Goal: Transaction & Acquisition: Download file/media

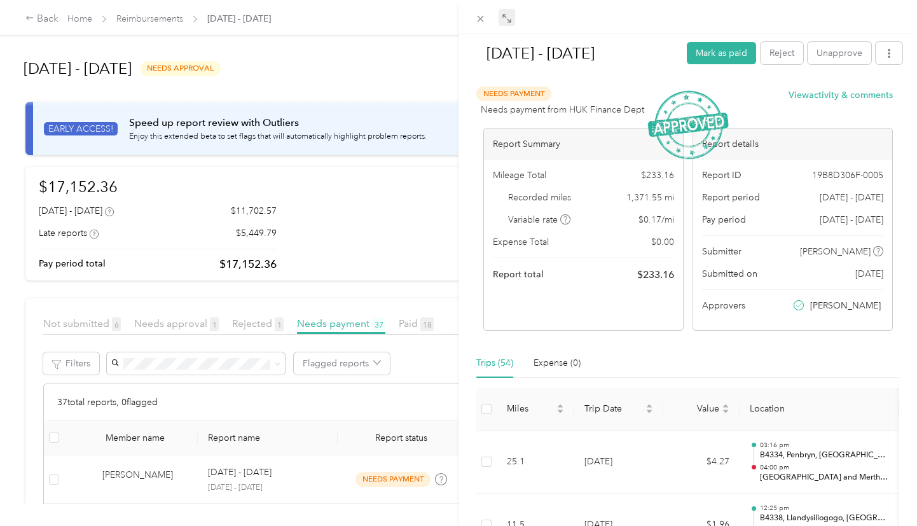
scroll to position [795, 0]
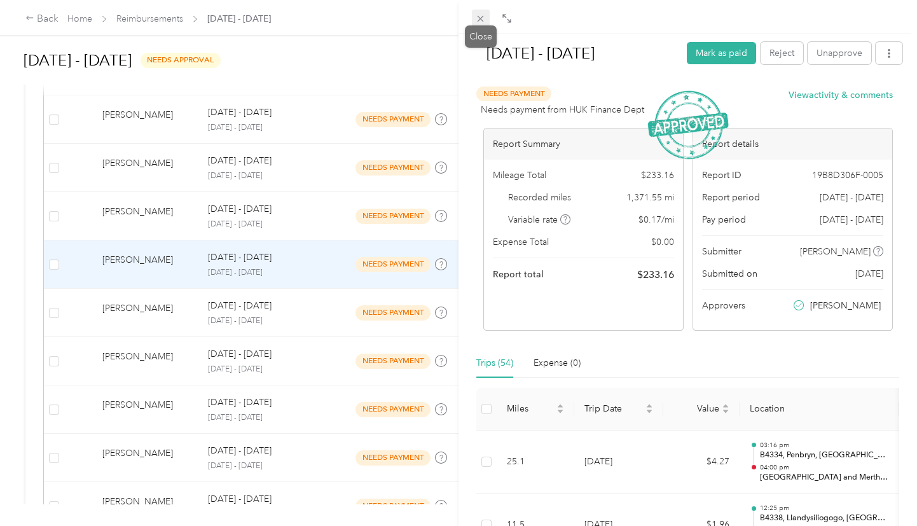
click at [481, 14] on icon at bounding box center [480, 18] width 11 height 11
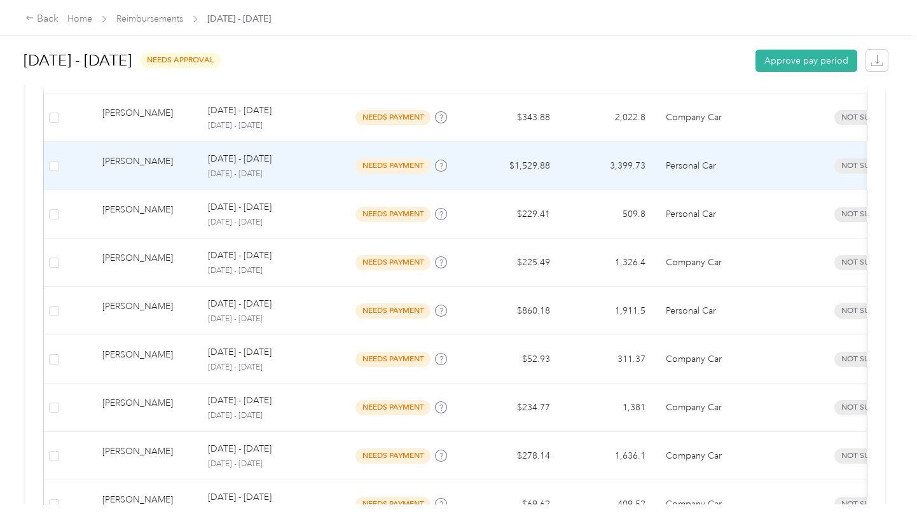
scroll to position [1192, 0]
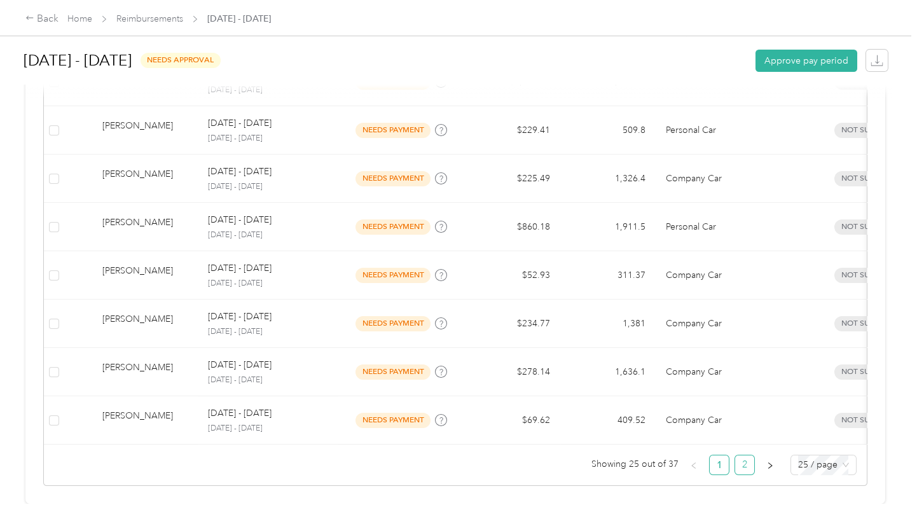
click at [740, 455] on link "2" at bounding box center [744, 464] width 19 height 19
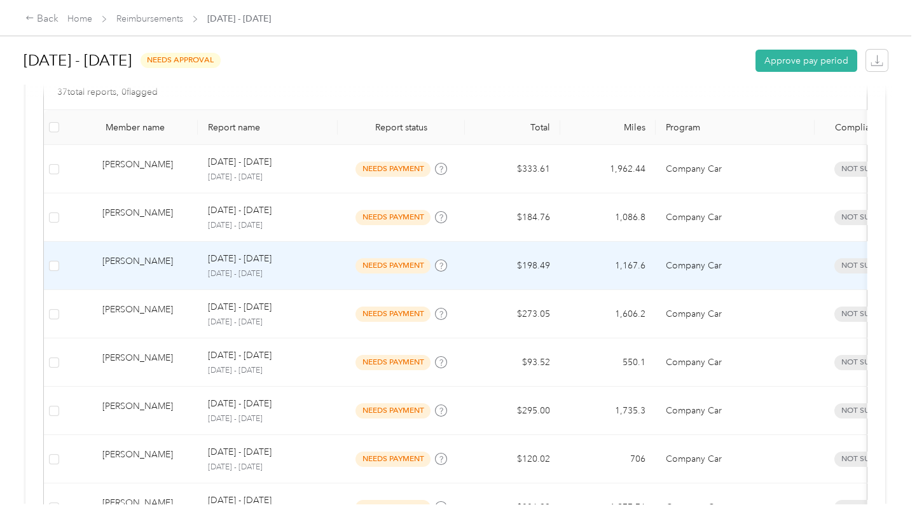
scroll to position [254, 0]
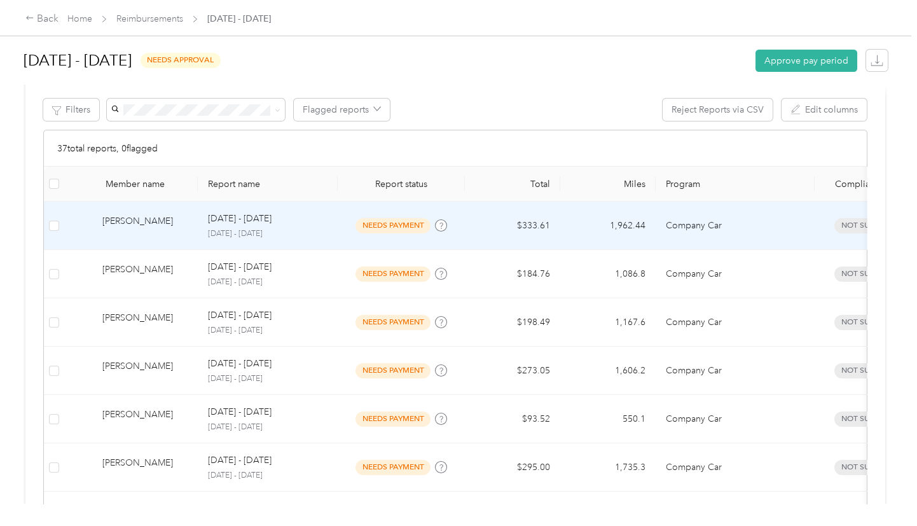
click at [501, 217] on td "$333.61" at bounding box center [512, 225] width 95 height 48
click at [501, 525] on div at bounding box center [455, 526] width 910 height 0
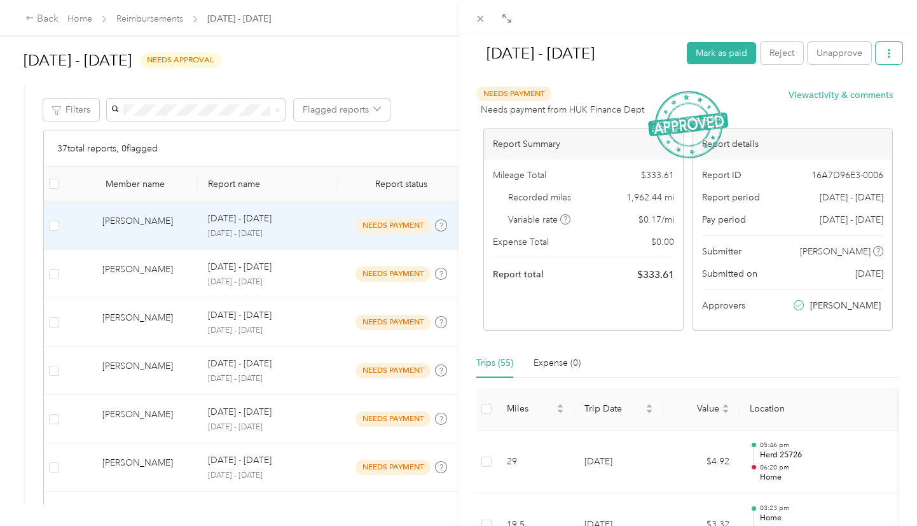
click at [884, 53] on icon "button" at bounding box center [888, 53] width 9 height 9
click at [832, 100] on span "Download" at bounding box center [844, 99] width 42 height 13
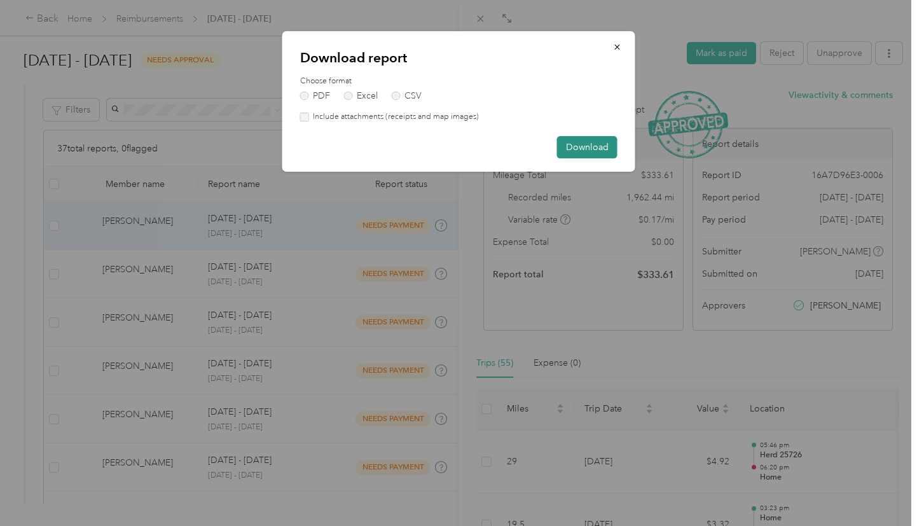
click at [583, 149] on button "Download" at bounding box center [587, 147] width 60 height 22
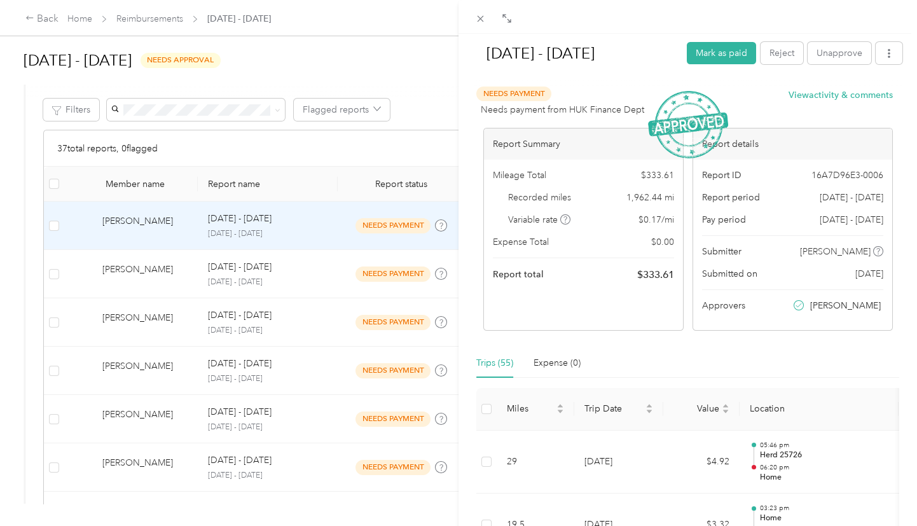
click at [140, 21] on div "[DATE] - [DATE] Mark as paid Reject Unapprove Needs Payment Needs payment from …" at bounding box center [458, 263] width 917 height 526
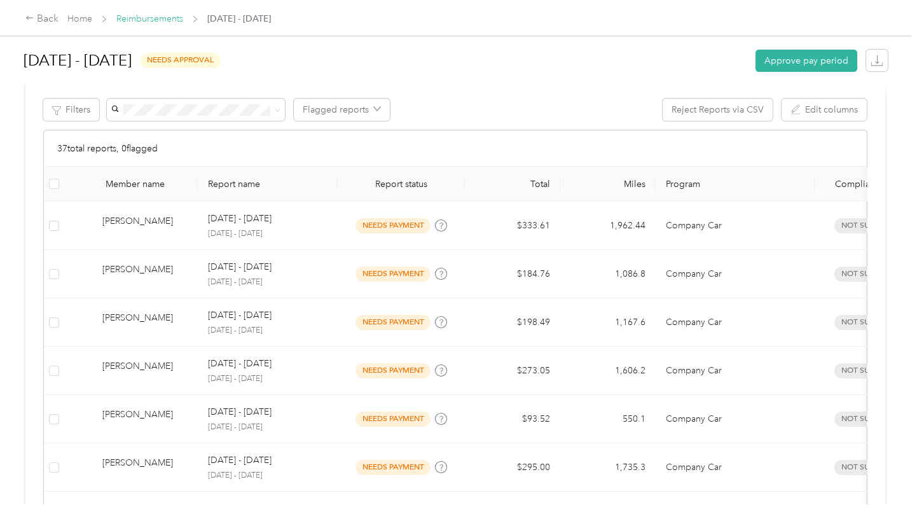
click at [140, 20] on link "Reimbursements" at bounding box center [149, 18] width 67 height 11
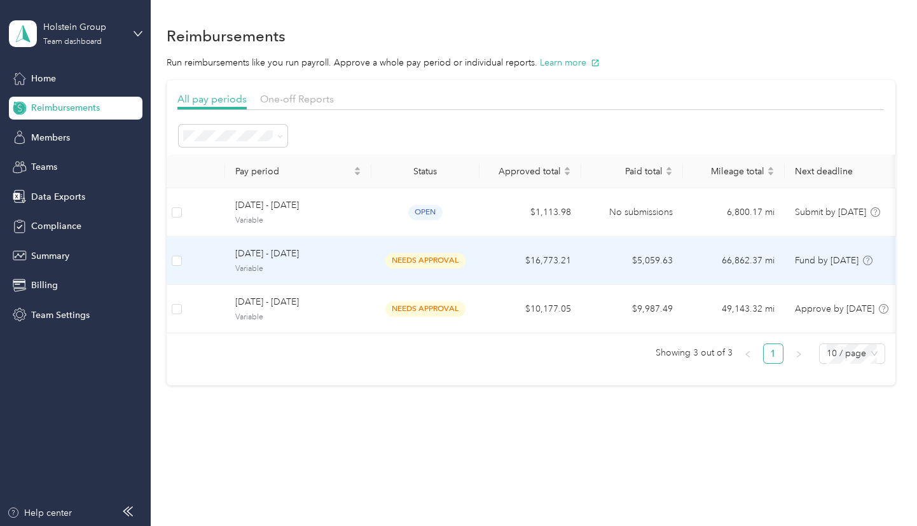
click at [465, 267] on div "needs approval" at bounding box center [425, 260] width 80 height 15
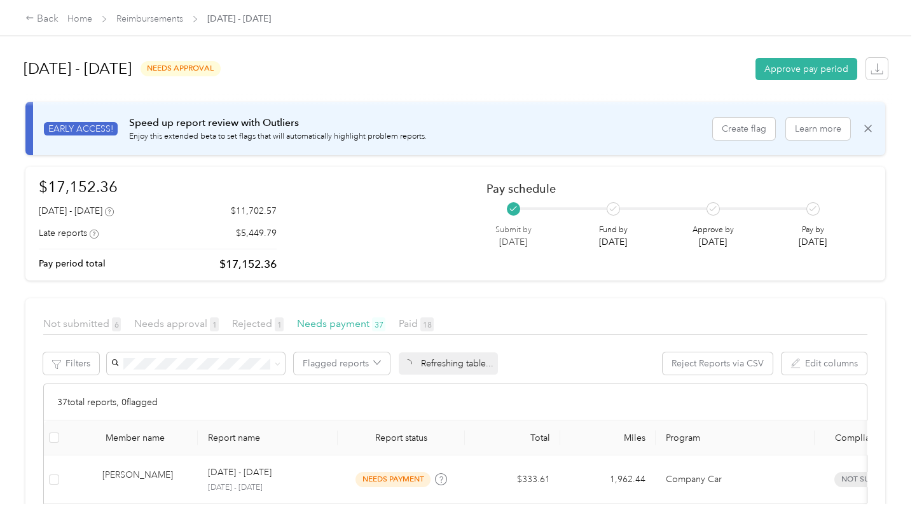
click at [465, 267] on div "$17,152.36 [DATE] - [DATE] $11,702.57 Late reports $5,449.79 Pay period total $…" at bounding box center [455, 223] width 833 height 97
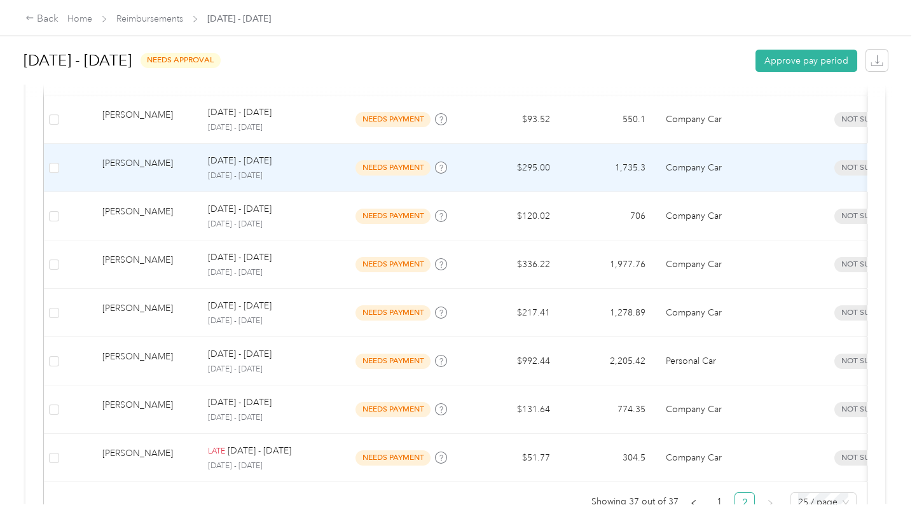
scroll to position [606, 0]
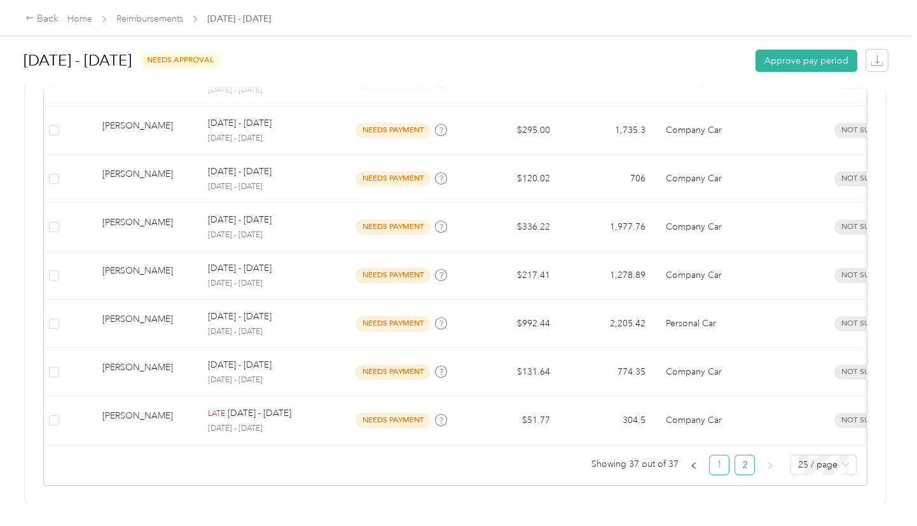
click at [716, 463] on link "1" at bounding box center [718, 464] width 19 height 19
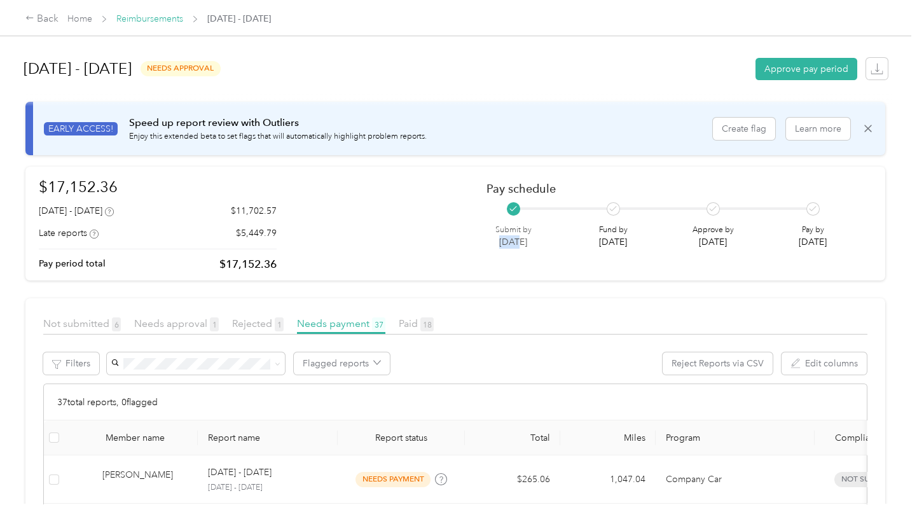
click at [135, 21] on link "Reimbursements" at bounding box center [149, 18] width 67 height 11
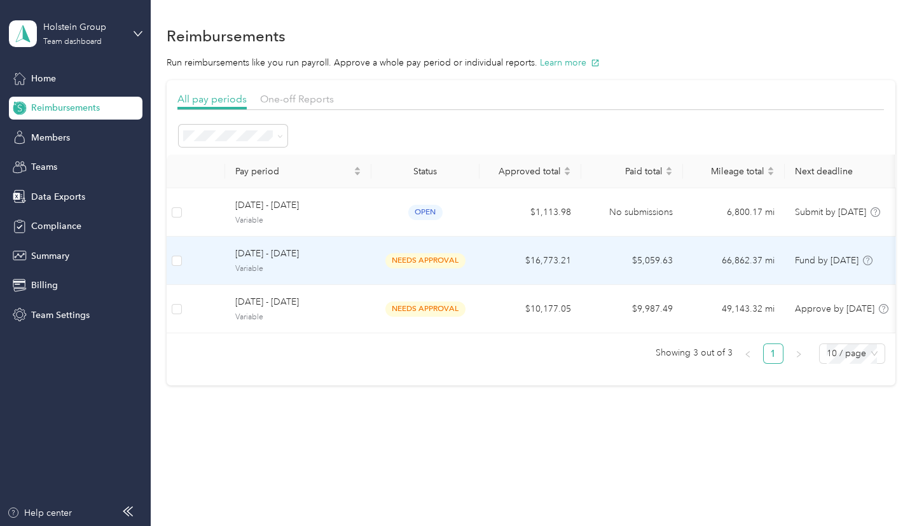
click at [522, 263] on td "$16,773.21" at bounding box center [530, 260] width 102 height 48
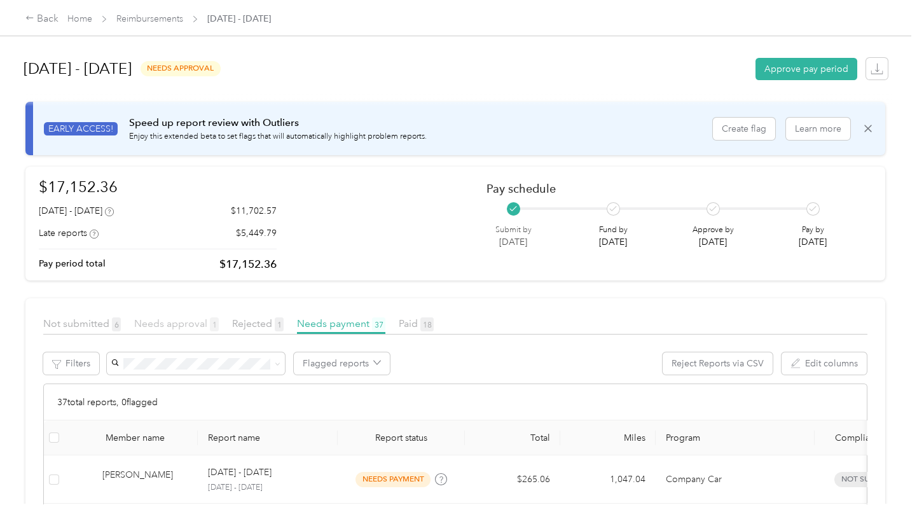
click at [160, 324] on span "Needs approval 1" at bounding box center [176, 323] width 85 height 12
click at [240, 321] on span "Rejected 1" at bounding box center [257, 323] width 51 height 12
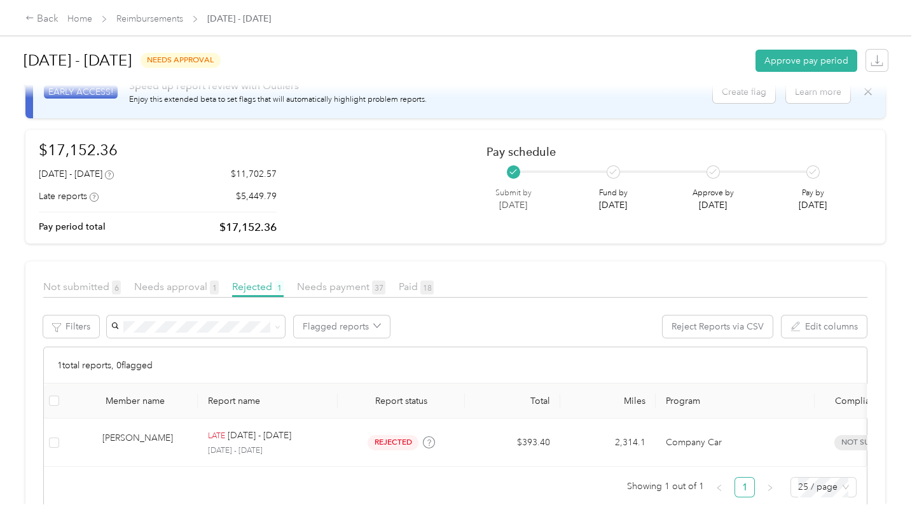
scroll to position [57, 0]
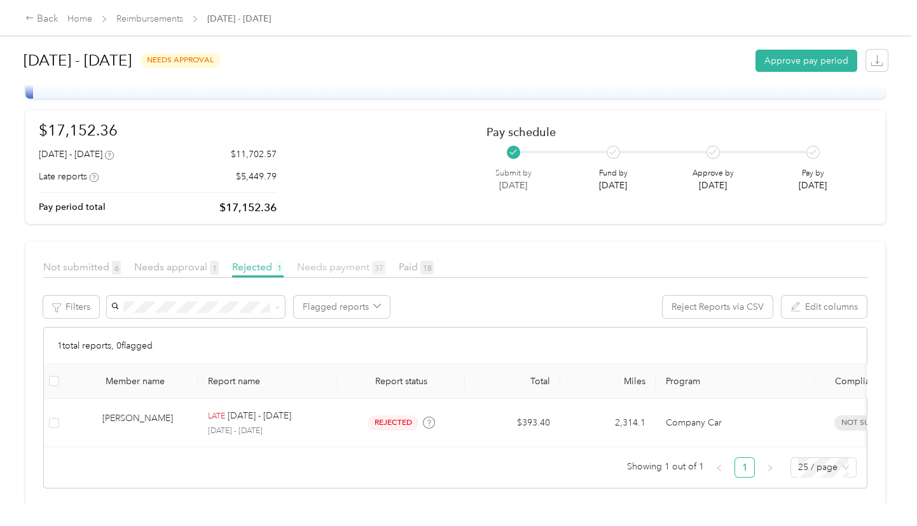
click at [332, 265] on span "Needs payment 37" at bounding box center [341, 267] width 88 height 12
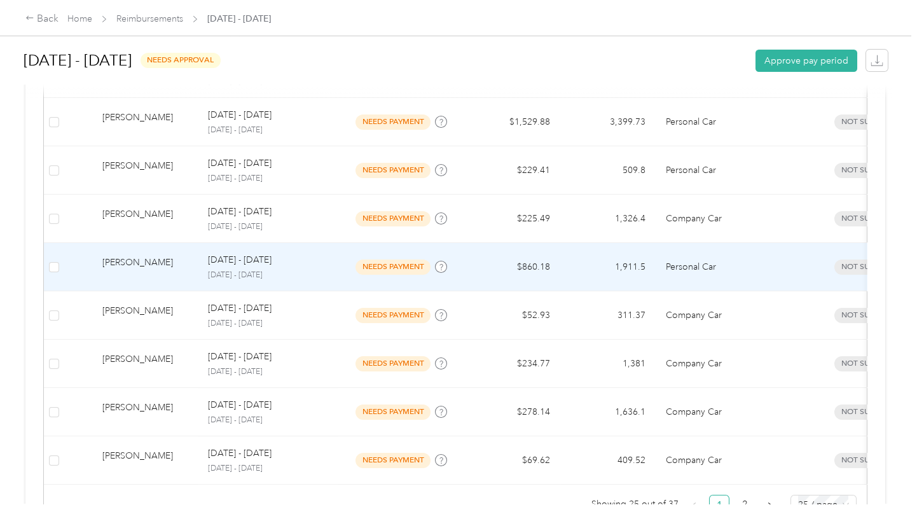
scroll to position [1233, 0]
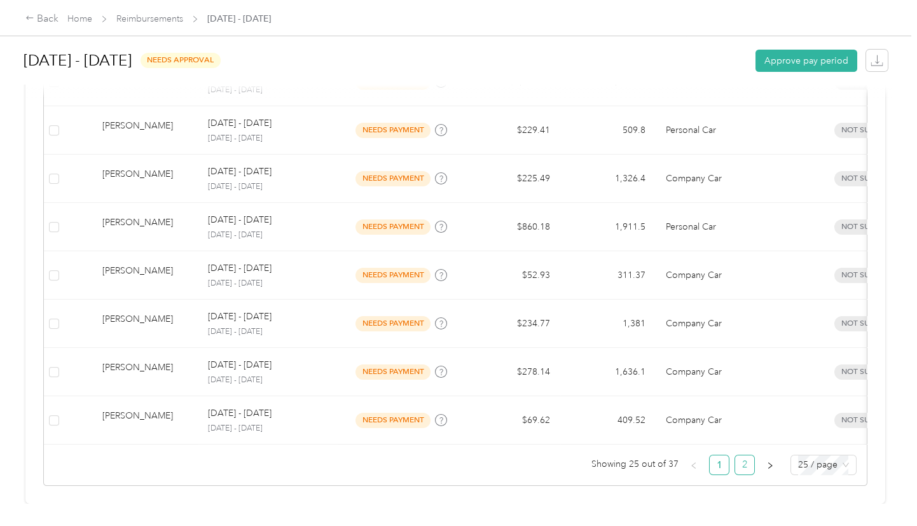
click at [744, 455] on link "2" at bounding box center [744, 464] width 19 height 19
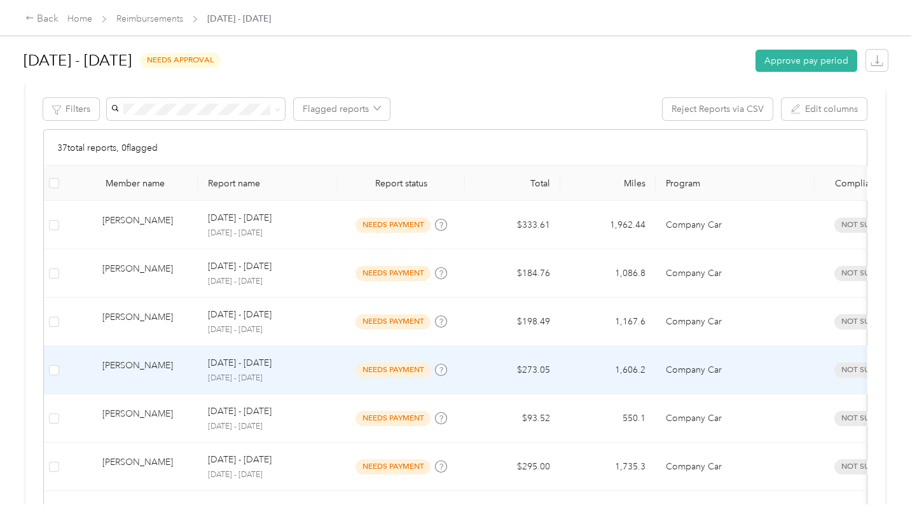
scroll to position [254, 0]
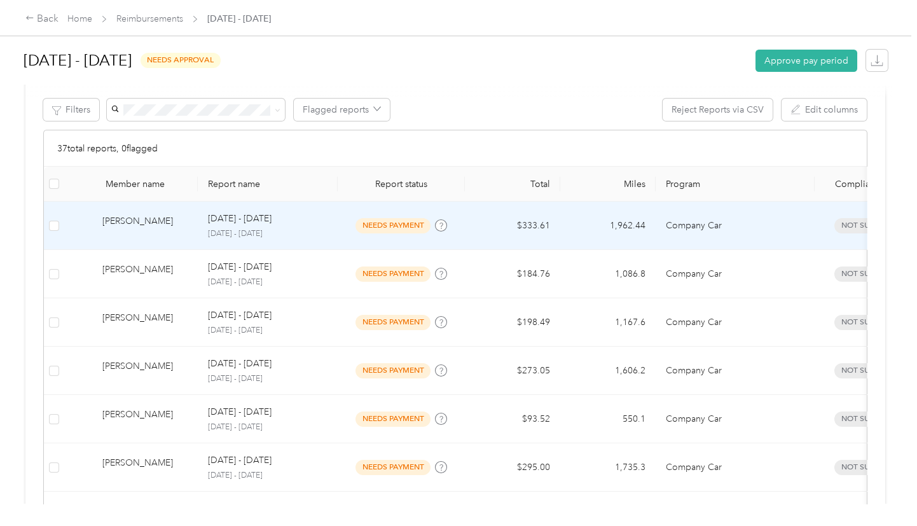
click at [529, 224] on td "$333.61" at bounding box center [512, 225] width 95 height 48
click at [529, 525] on div at bounding box center [455, 526] width 910 height 0
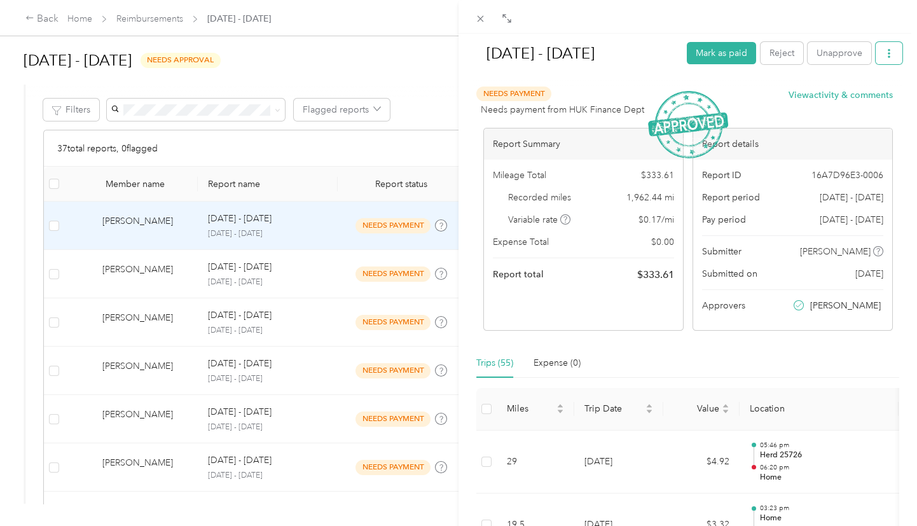
click at [887, 57] on icon "button" at bounding box center [888, 53] width 3 height 9
click at [831, 97] on span "Download" at bounding box center [844, 99] width 42 height 13
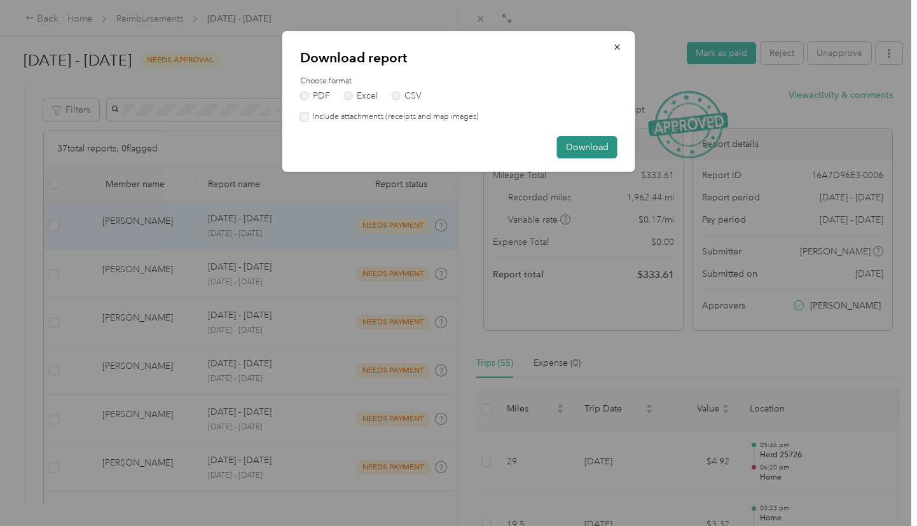
click at [578, 147] on button "Download" at bounding box center [587, 147] width 60 height 22
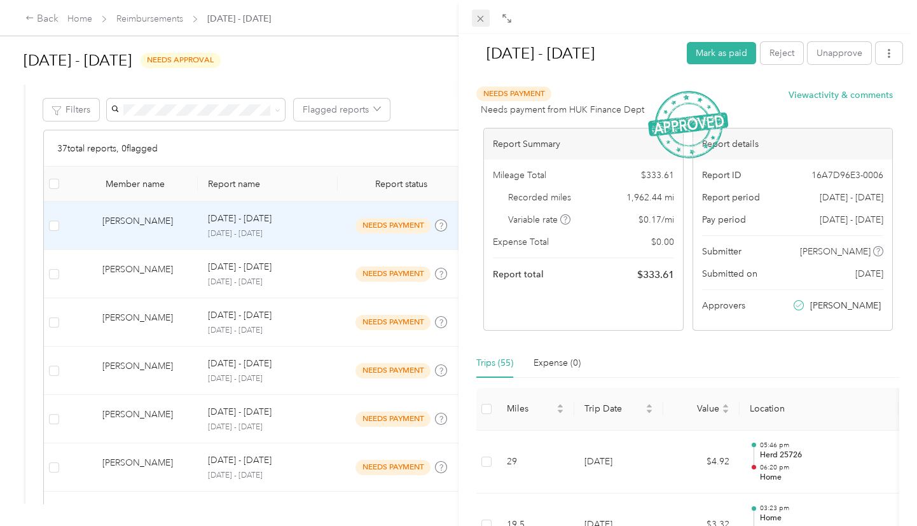
click at [478, 16] on icon at bounding box center [480, 18] width 11 height 11
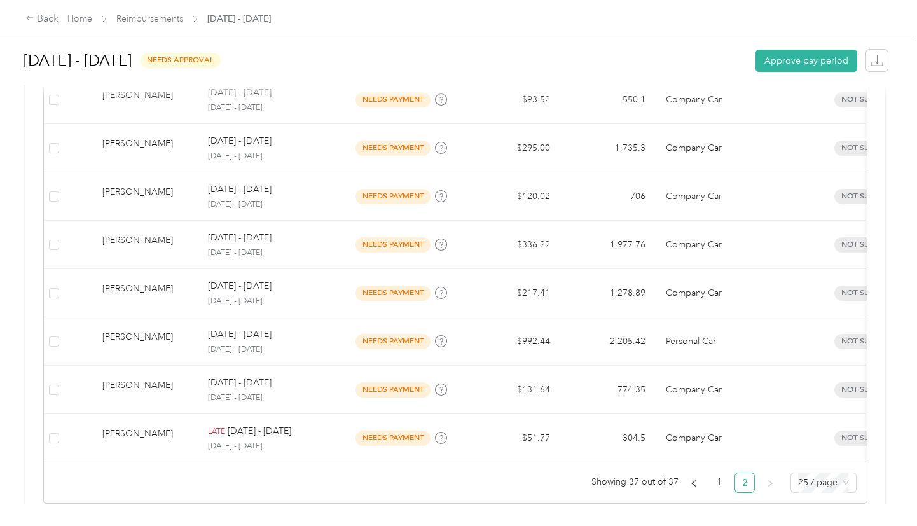
scroll to position [606, 0]
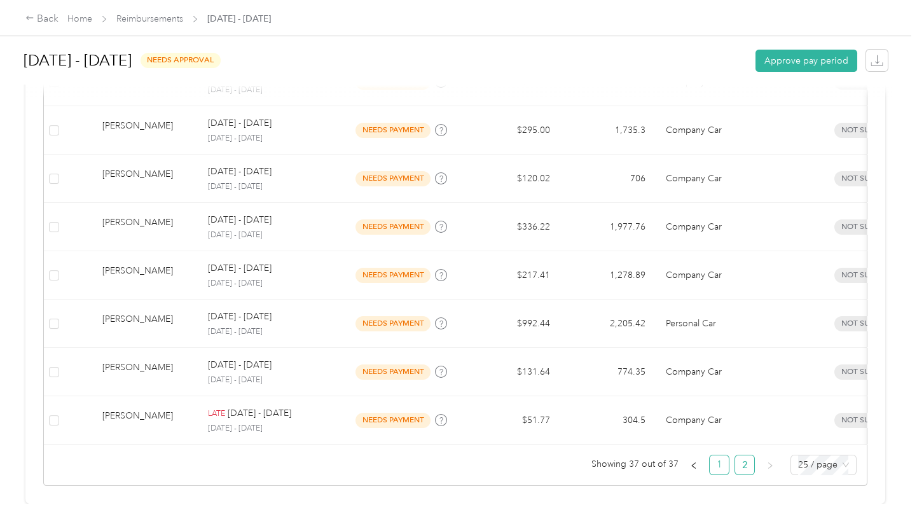
click at [714, 461] on link "1" at bounding box center [718, 464] width 19 height 19
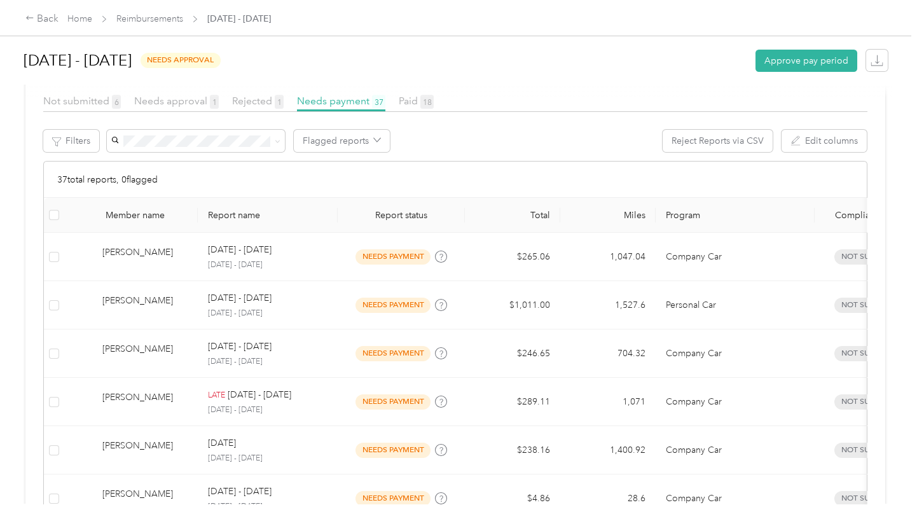
scroll to position [208, 0]
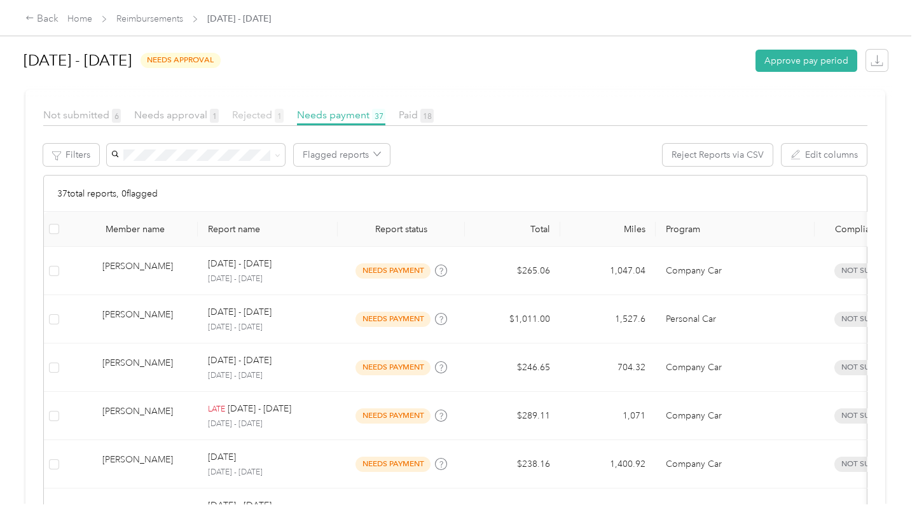
click at [245, 117] on span "Rejected 1" at bounding box center [257, 115] width 51 height 12
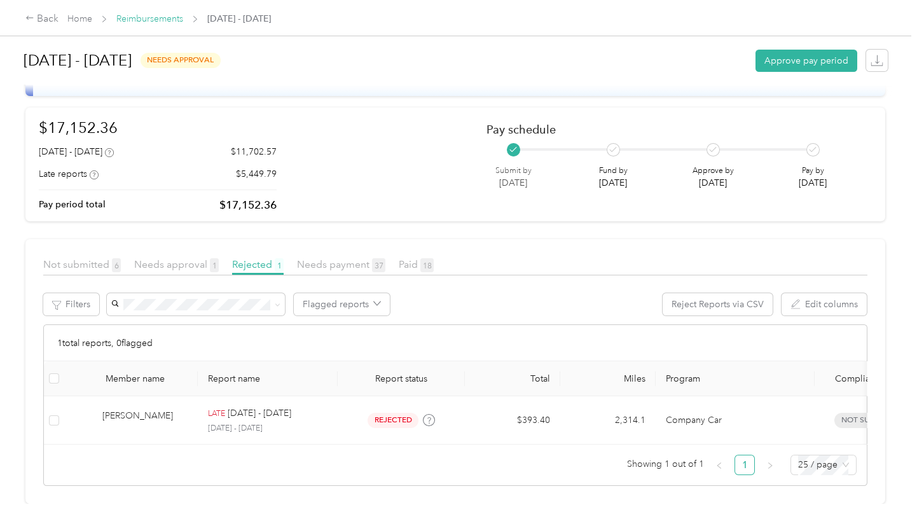
click at [147, 22] on link "Reimbursements" at bounding box center [149, 18] width 67 height 11
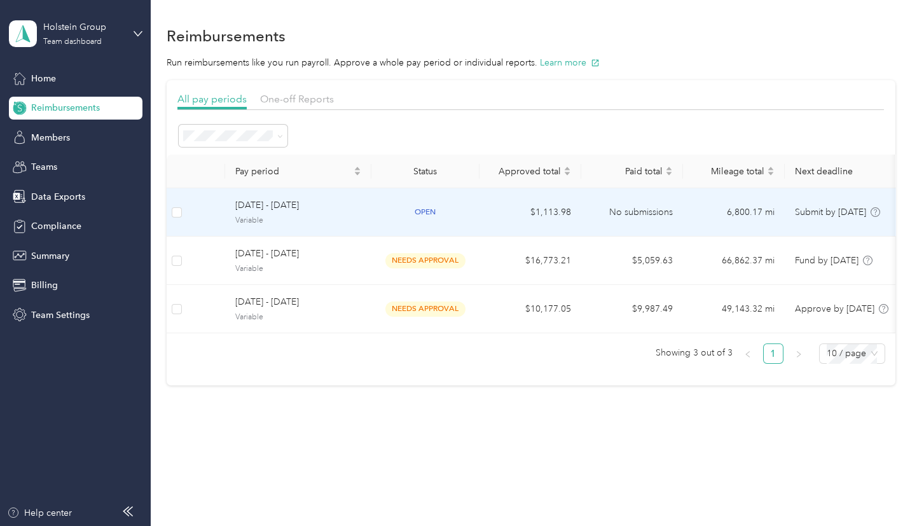
click at [542, 207] on td "$1,113.98" at bounding box center [530, 212] width 102 height 48
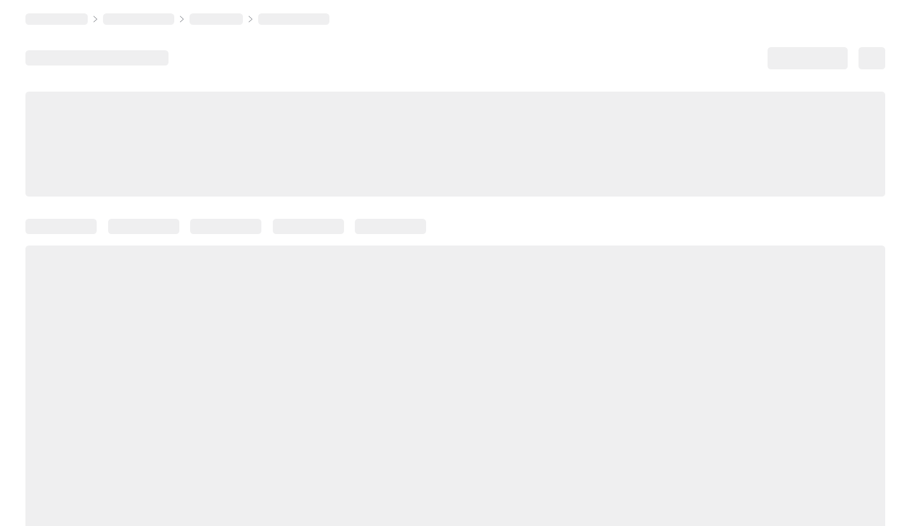
click at [542, 207] on div at bounding box center [454, 286] width 859 height 547
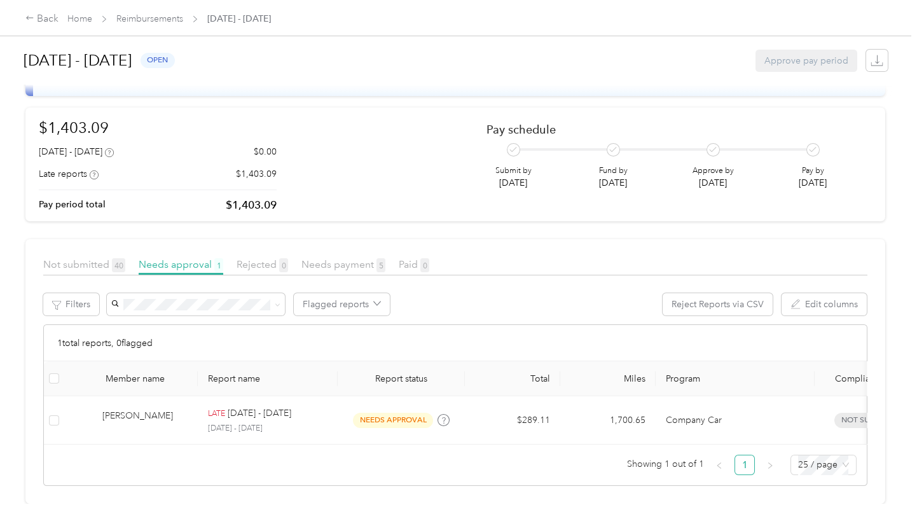
scroll to position [76, 0]
click at [312, 258] on span "Needs payment 5" at bounding box center [343, 264] width 84 height 12
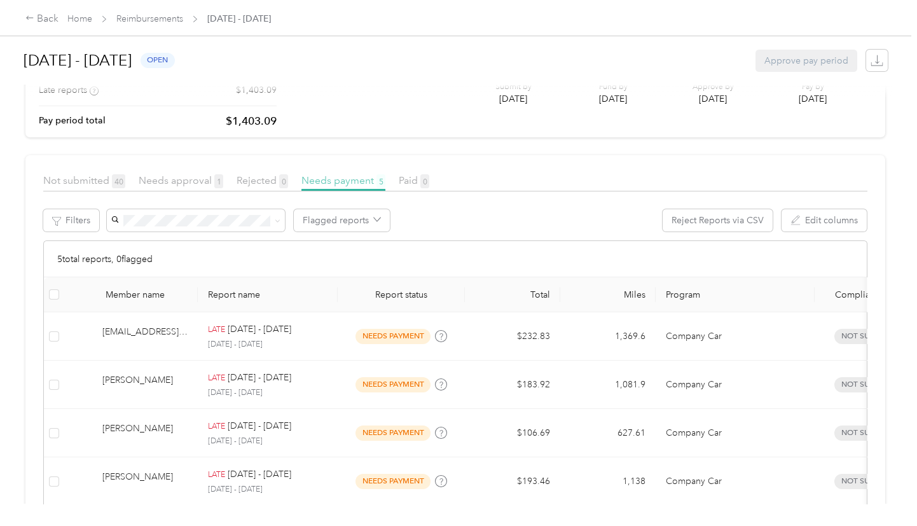
scroll to position [246, 0]
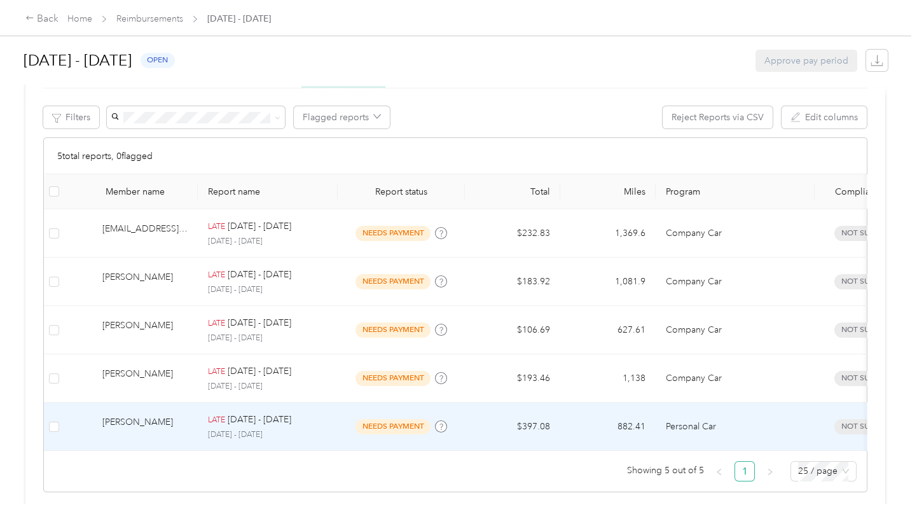
click at [533, 420] on td "$397.08" at bounding box center [512, 426] width 95 height 48
click at [533, 525] on div at bounding box center [455, 526] width 910 height 0
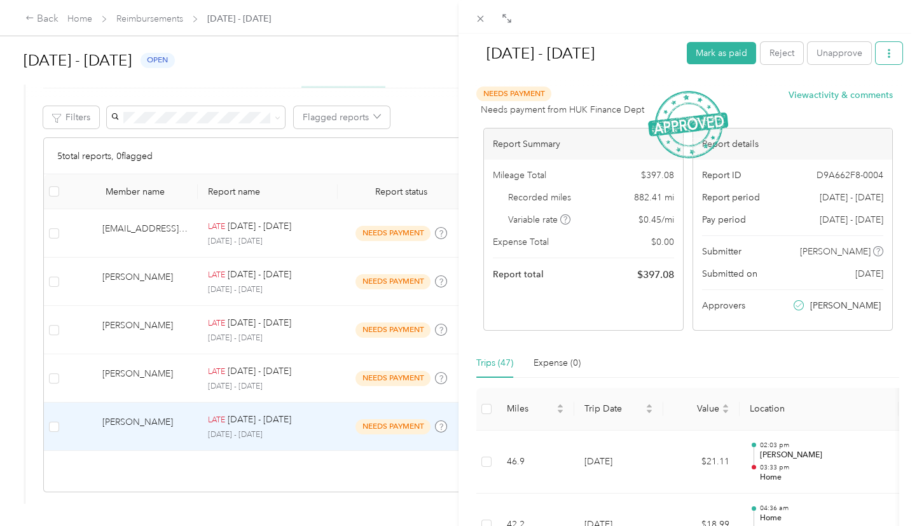
click at [884, 52] on button "button" at bounding box center [888, 53] width 27 height 22
click at [831, 97] on span "Download" at bounding box center [844, 99] width 42 height 13
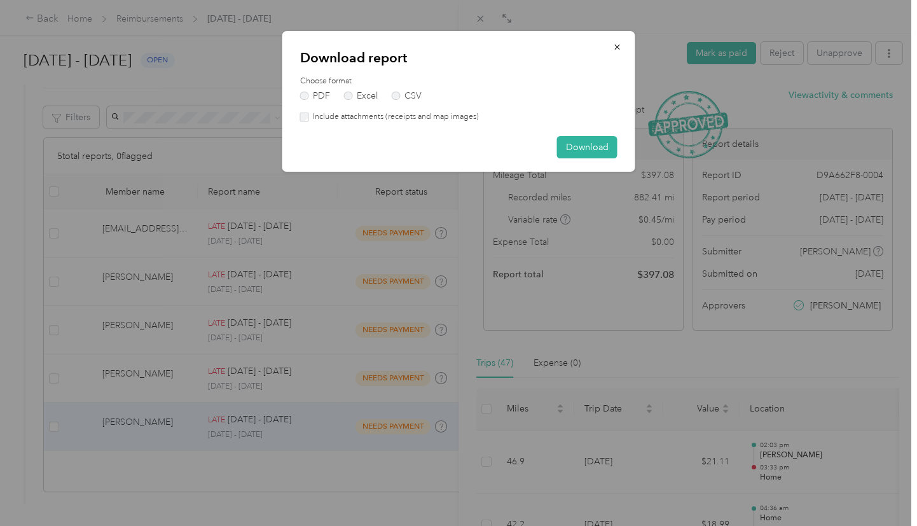
click at [305, 123] on div "Download report Choose format PDF Excel CSV Include attachments (receipts and m…" at bounding box center [458, 101] width 353 height 140
click at [594, 142] on button "Download" at bounding box center [587, 147] width 60 height 22
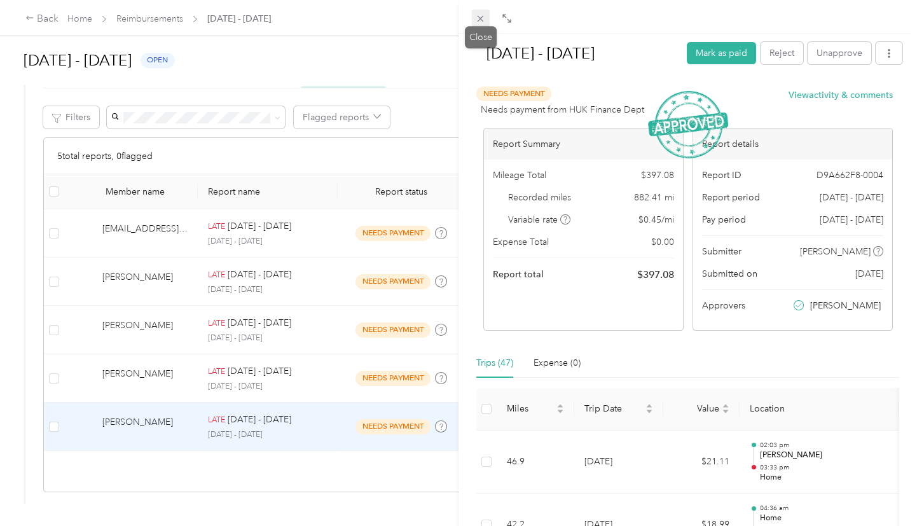
click at [482, 20] on icon at bounding box center [480, 19] width 6 height 6
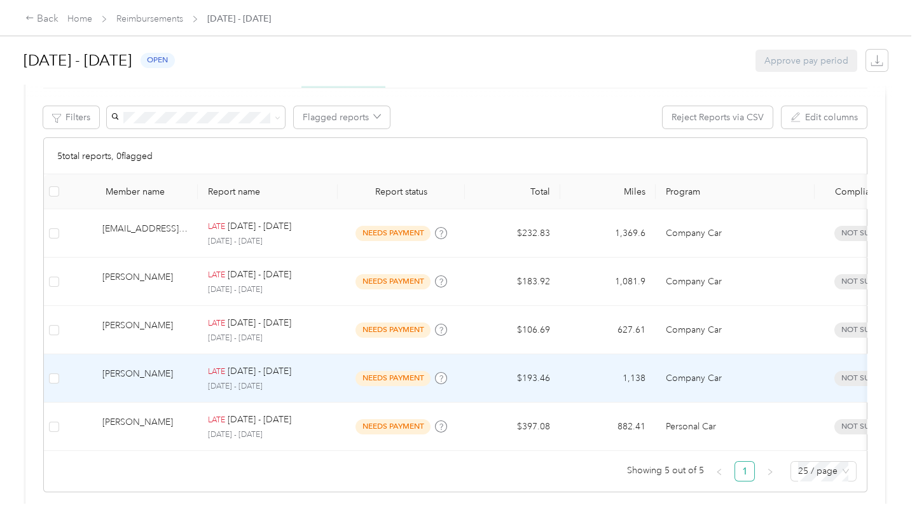
click at [518, 383] on td "$193.46" at bounding box center [512, 378] width 95 height 48
click at [518, 525] on div at bounding box center [455, 526] width 910 height 0
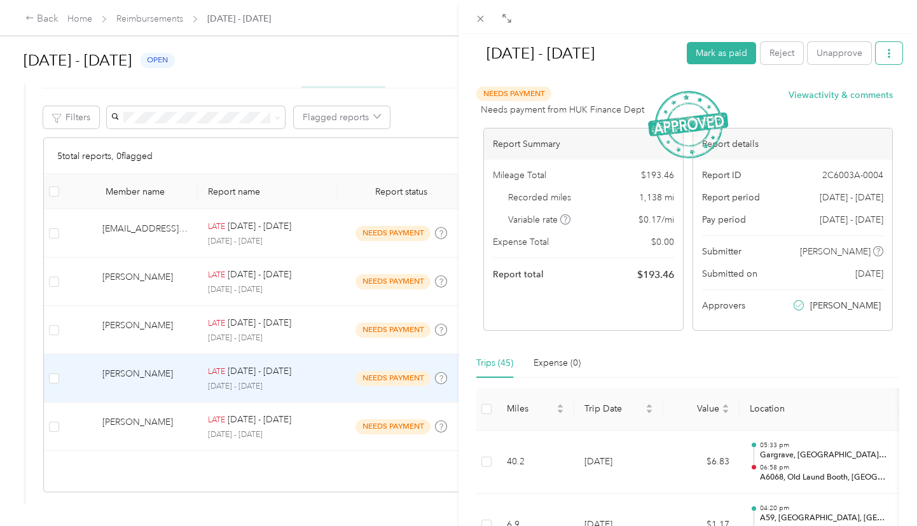
click at [884, 55] on button "button" at bounding box center [888, 53] width 27 height 22
click at [843, 96] on span "Download" at bounding box center [844, 99] width 42 height 13
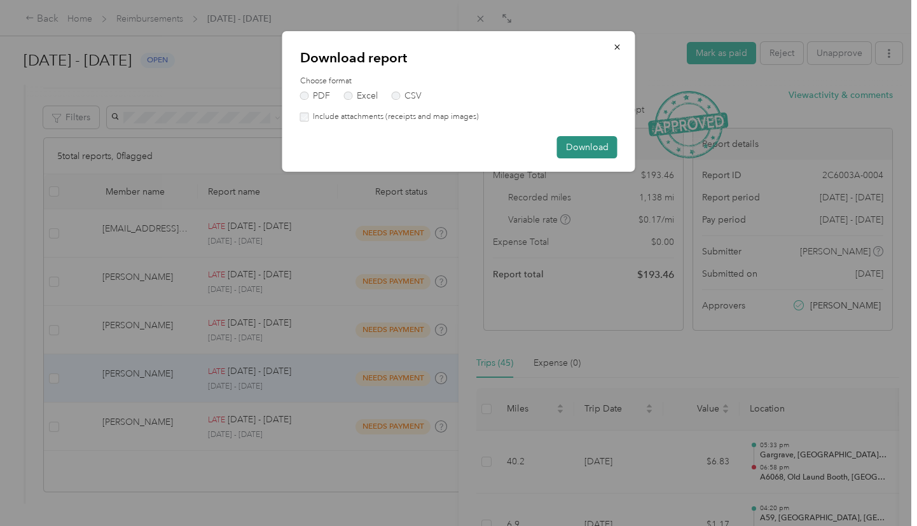
click at [592, 145] on button "Download" at bounding box center [587, 147] width 60 height 22
